Goal: Task Accomplishment & Management: Manage account settings

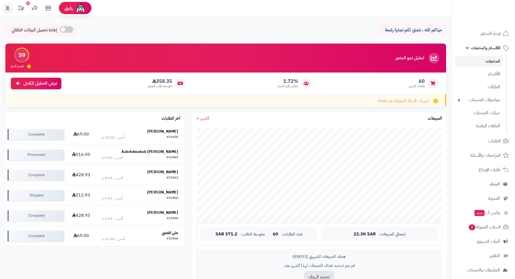
click at [223, 251] on div "هدف المبيعات الشهري (سبتمبر 2025) لم يتم تحديد هدف للمبيعات لهذا الشهر بعد. تحد…" at bounding box center [319, 268] width 245 height 38
click at [493, 14] on img at bounding box center [494, 19] width 32 height 11
click at [490, 60] on link "المنتجات" at bounding box center [479, 61] width 48 height 11
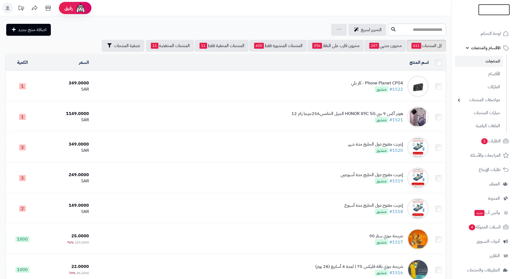
click at [490, 15] on img at bounding box center [494, 20] width 32 height 11
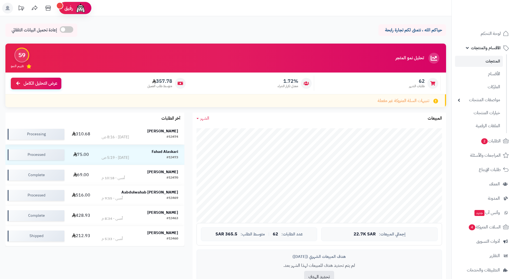
click at [166, 131] on strong "[PERSON_NAME]" at bounding box center [162, 131] width 31 height 6
